Goal: Task Accomplishment & Management: Manage account settings

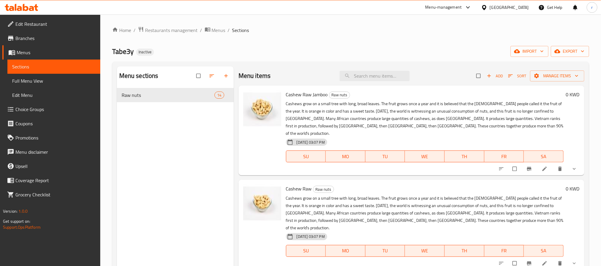
scroll to position [846, 0]
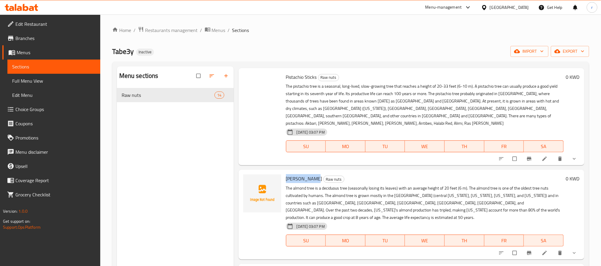
click at [293, 174] on span "[PERSON_NAME]" at bounding box center [304, 178] width 36 height 9
click at [542, 250] on icon at bounding box center [545, 253] width 6 height 6
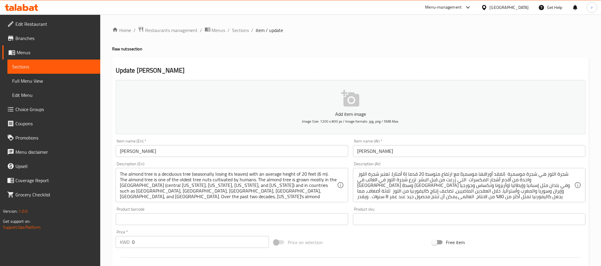
click at [155, 150] on input "[PERSON_NAME]" at bounding box center [232, 151] width 233 height 12
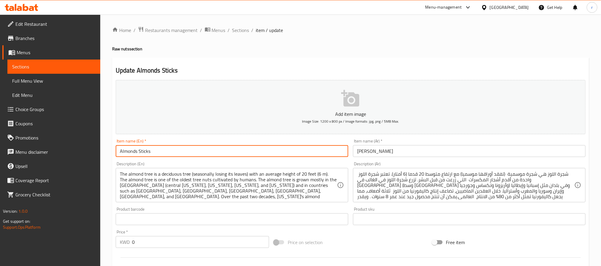
type input "Almonds Sticks"
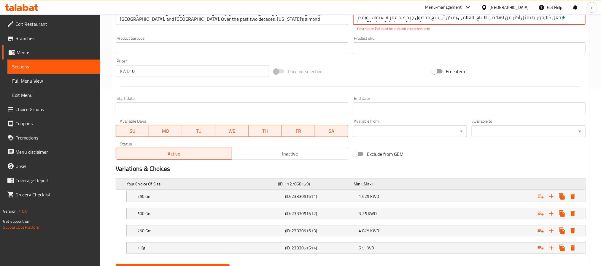
scroll to position [2, 0]
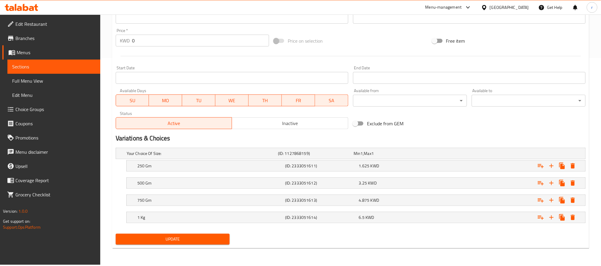
click at [199, 242] on span "Update" at bounding box center [172, 239] width 104 height 7
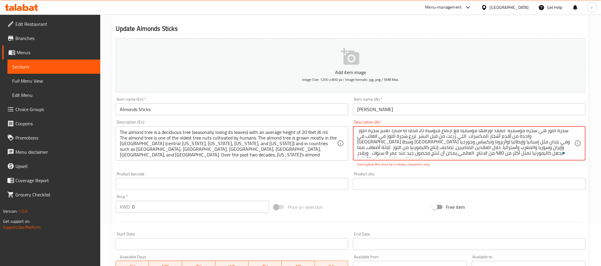
scroll to position [0, 0]
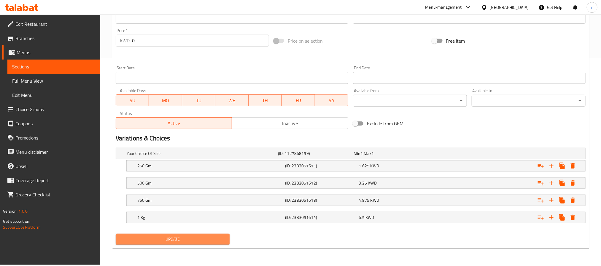
click at [199, 242] on span "Update" at bounding box center [172, 239] width 104 height 7
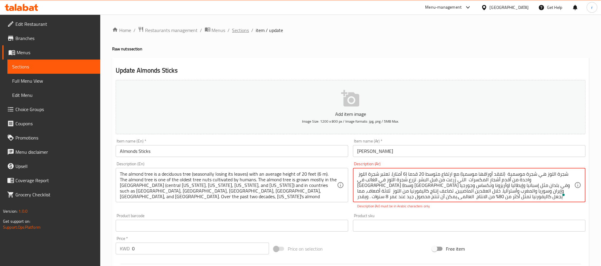
click at [244, 30] on span "Sections" at bounding box center [240, 30] width 17 height 7
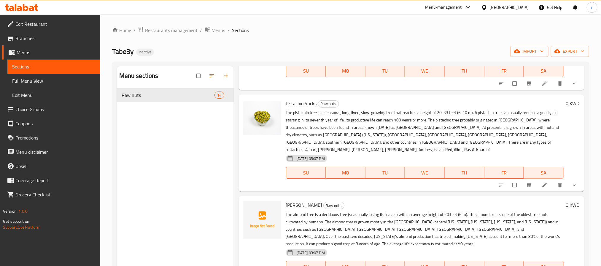
scroll to position [846, 0]
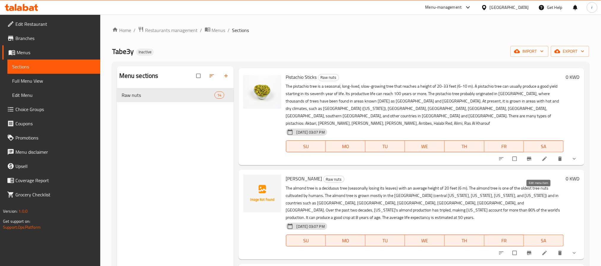
click at [542, 251] on icon at bounding box center [544, 253] width 4 height 4
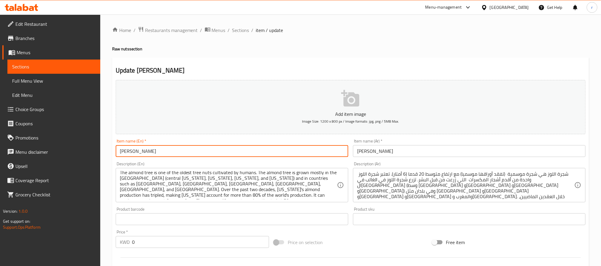
drag, startPoint x: 151, startPoint y: 154, endPoint x: 138, endPoint y: 155, distance: 12.8
click at [138, 155] on input "[PERSON_NAME]" at bounding box center [232, 151] width 233 height 12
type input "Almonds Sticks"
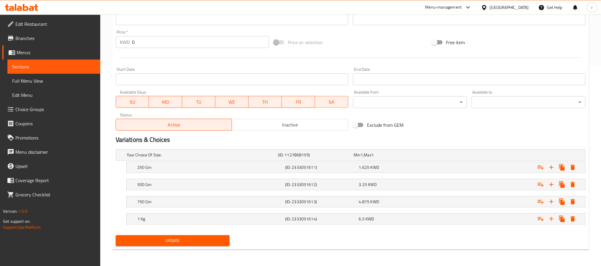
scroll to position [201, 0]
click at [192, 242] on span "Update" at bounding box center [172, 240] width 104 height 7
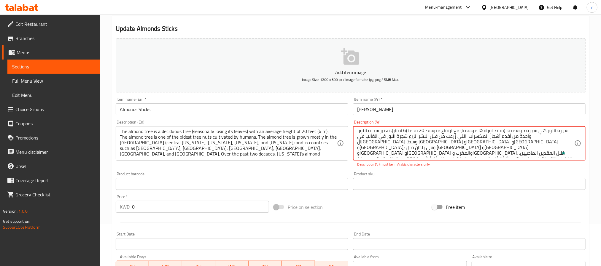
scroll to position [0, 0]
click at [41, 51] on span "Menus" at bounding box center [56, 52] width 79 height 7
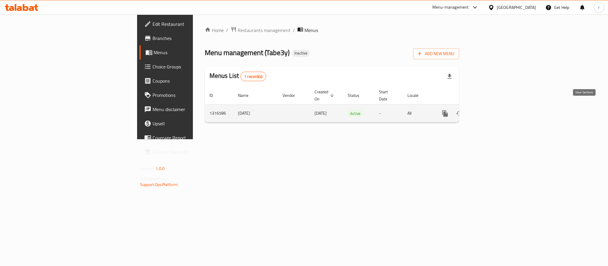
click at [491, 110] on icon "enhanced table" at bounding box center [487, 113] width 7 height 7
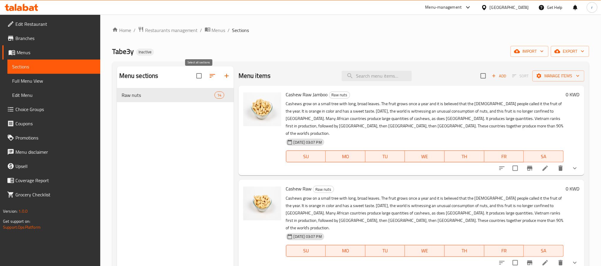
click at [200, 74] on input "checkbox" at bounding box center [199, 76] width 12 height 12
checkbox input "true"
click at [202, 77] on button "button" at bounding box center [198, 76] width 14 height 14
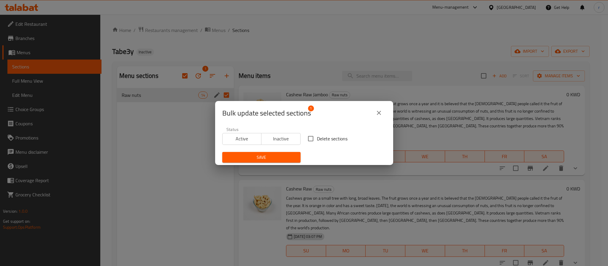
click at [308, 137] on input "Delete sections" at bounding box center [310, 139] width 12 height 12
checkbox input "true"
click at [268, 156] on span "Save" at bounding box center [261, 157] width 69 height 7
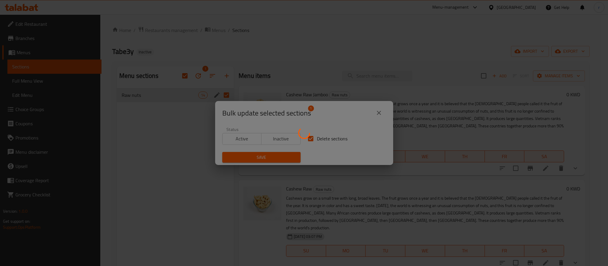
checkbox input "false"
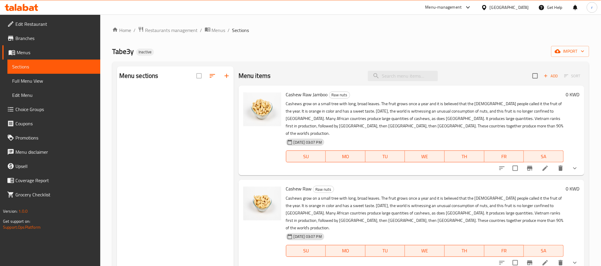
click at [293, 27] on ol "Home / Restaurants management / Menus / Sections" at bounding box center [350, 30] width 477 height 8
click at [322, 33] on ol "Home / Restaurants management / Menus / Sections" at bounding box center [350, 30] width 477 height 8
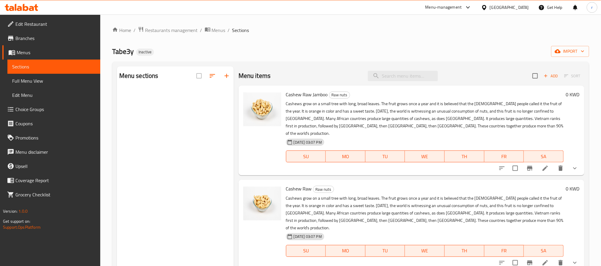
click at [182, 51] on div "Tabe3y Inactive import" at bounding box center [350, 51] width 477 height 11
click at [218, 32] on span "Menus" at bounding box center [219, 30] width 14 height 7
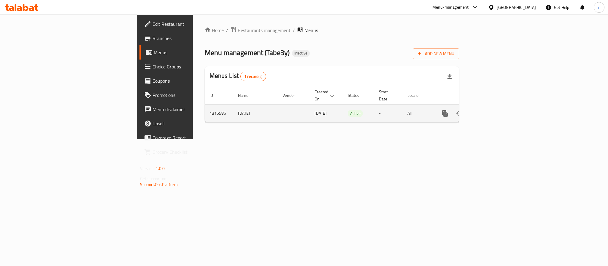
click at [491, 110] on icon "enhanced table" at bounding box center [487, 113] width 7 height 7
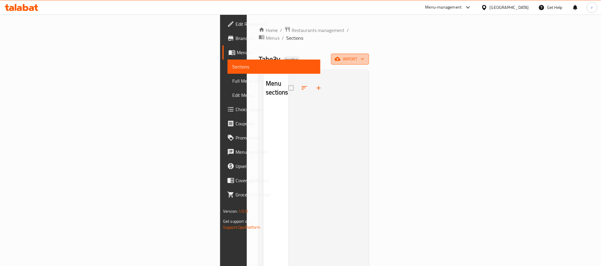
click at [364, 55] on span "import" at bounding box center [350, 58] width 28 height 7
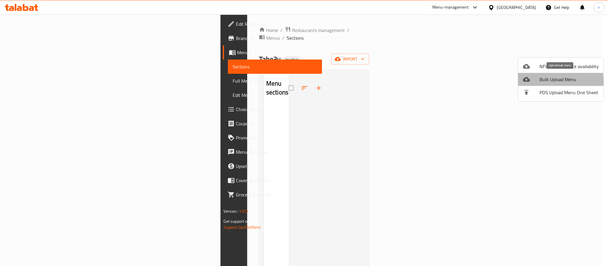
click at [536, 81] on div at bounding box center [531, 79] width 17 height 7
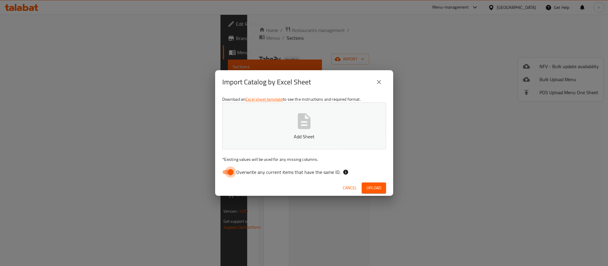
click at [224, 174] on input "Overwrite any current items that have the same ID." at bounding box center [231, 172] width 34 height 11
checkbox input "false"
click at [296, 113] on icon "button" at bounding box center [304, 121] width 19 height 19
click at [378, 84] on icon "close" at bounding box center [378, 82] width 7 height 7
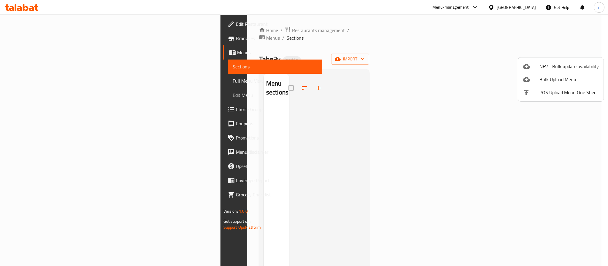
click at [427, 100] on div at bounding box center [304, 133] width 608 height 266
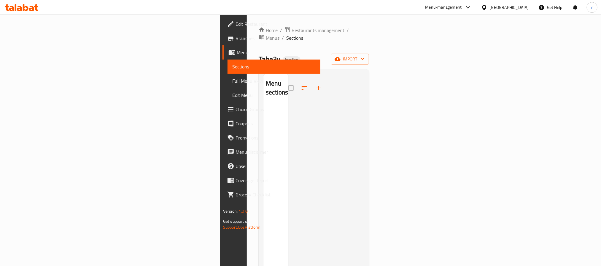
click at [319, 90] on div at bounding box center [327, 207] width 76 height 266
click at [364, 55] on span "import" at bounding box center [350, 58] width 28 height 7
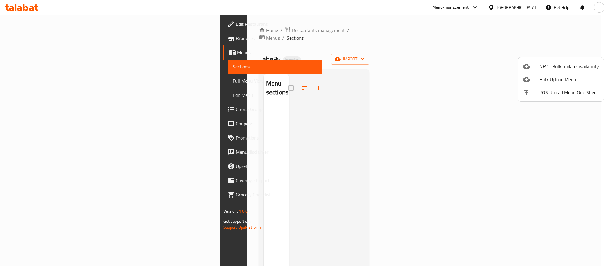
click at [551, 80] on span "Bulk Upload Menu" at bounding box center [568, 79] width 59 height 7
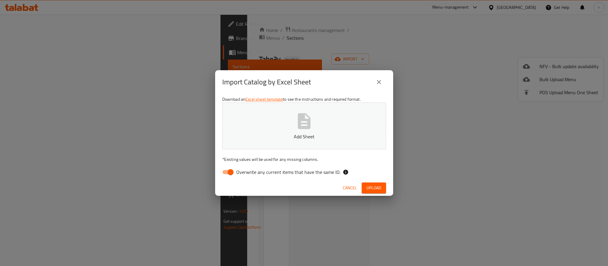
click at [274, 126] on button "Add Sheet" at bounding box center [304, 126] width 164 height 47
click at [234, 173] on input "Overwrite any current items that have the same ID." at bounding box center [231, 172] width 34 height 11
checkbox input "false"
click at [371, 188] on span "Upload" at bounding box center [373, 188] width 15 height 7
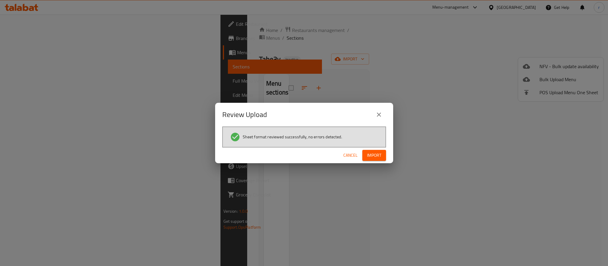
click at [368, 158] on span "Import" at bounding box center [374, 155] width 14 height 7
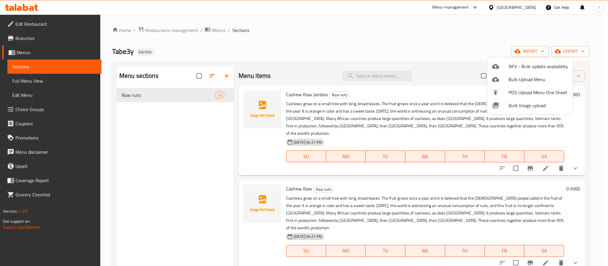
click at [167, 193] on div at bounding box center [304, 133] width 608 height 266
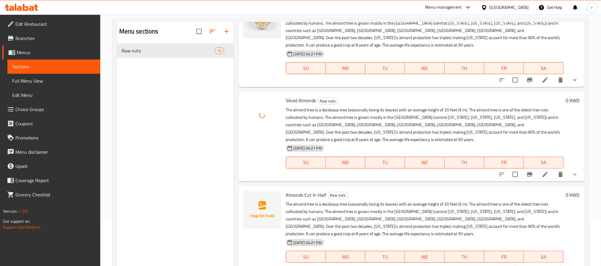
scroll to position [83, 0]
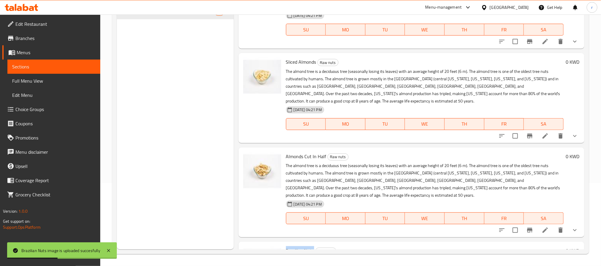
drag, startPoint x: 286, startPoint y: 174, endPoint x: 314, endPoint y: 176, distance: 27.7
click at [314, 247] on h6 "Brazilian Nuts Raw nuts" at bounding box center [425, 251] width 278 height 8
copy span "Brazilian Nuts"
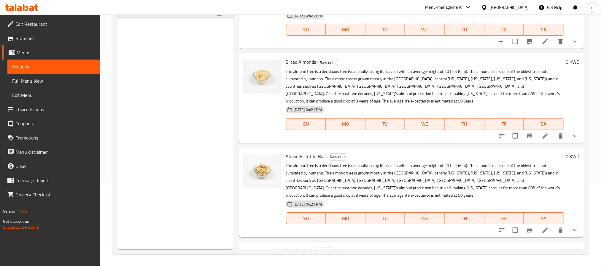
click at [191, 124] on div "Menu sections Raw nuts 14" at bounding box center [175, 116] width 117 height 266
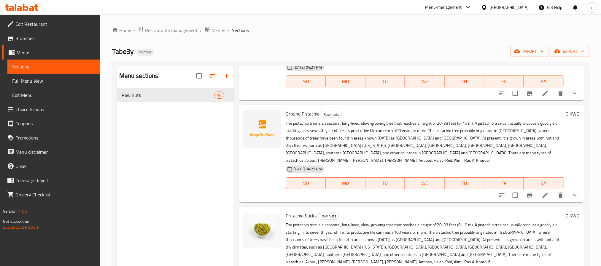
scroll to position [662, 0]
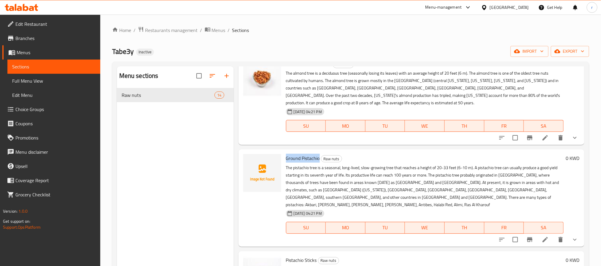
drag, startPoint x: 286, startPoint y: 122, endPoint x: 319, endPoint y: 123, distance: 32.9
click at [319, 154] on span "Ground Pistachio" at bounding box center [303, 158] width 34 height 9
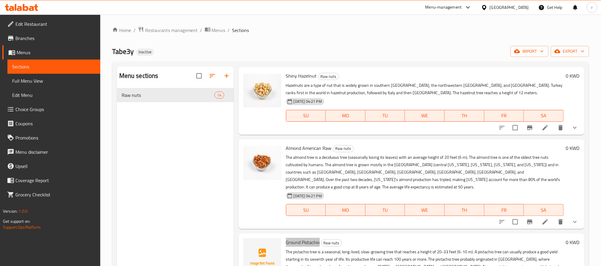
scroll to position [573, 0]
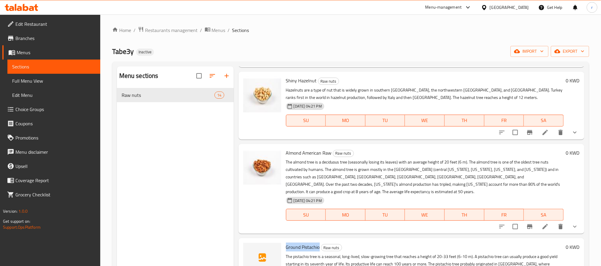
click at [293, 243] on span "Ground Pistachio" at bounding box center [303, 247] width 34 height 9
click at [290, 243] on span "Ground Pistachio" at bounding box center [303, 247] width 34 height 9
copy h6 "Ground Pistachio"
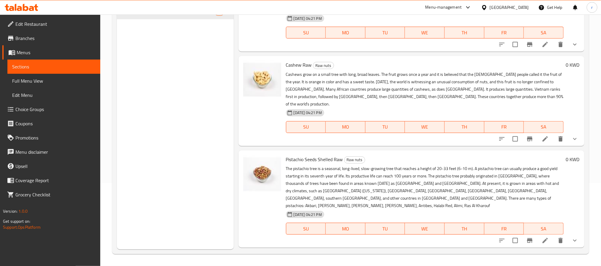
scroll to position [0, 0]
